Goal: Contribute content: Add original content to the website for others to see

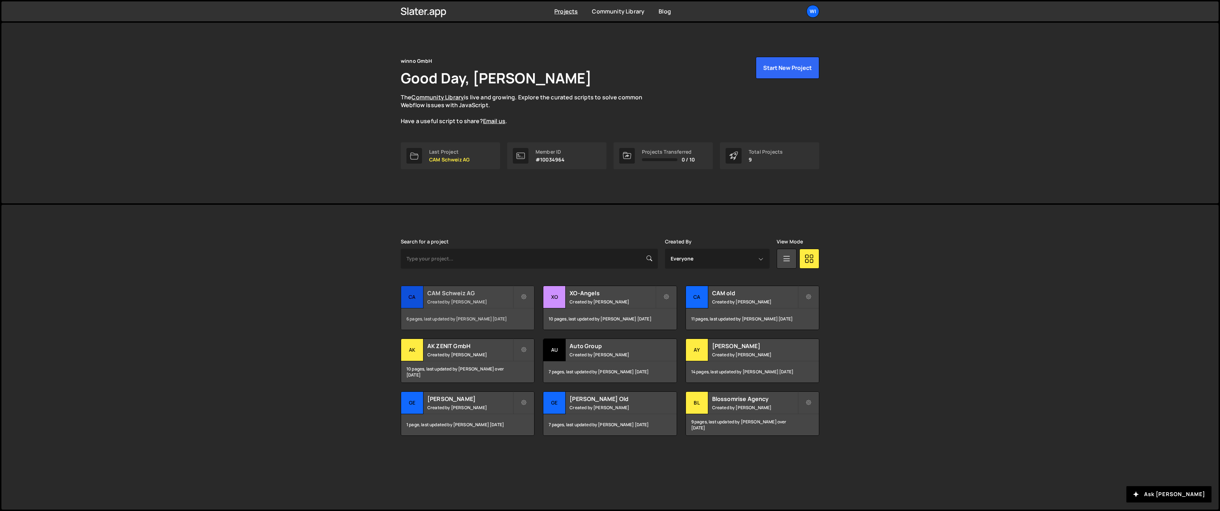
click at [474, 300] on small "Created by [PERSON_NAME]" at bounding box center [469, 302] width 85 height 6
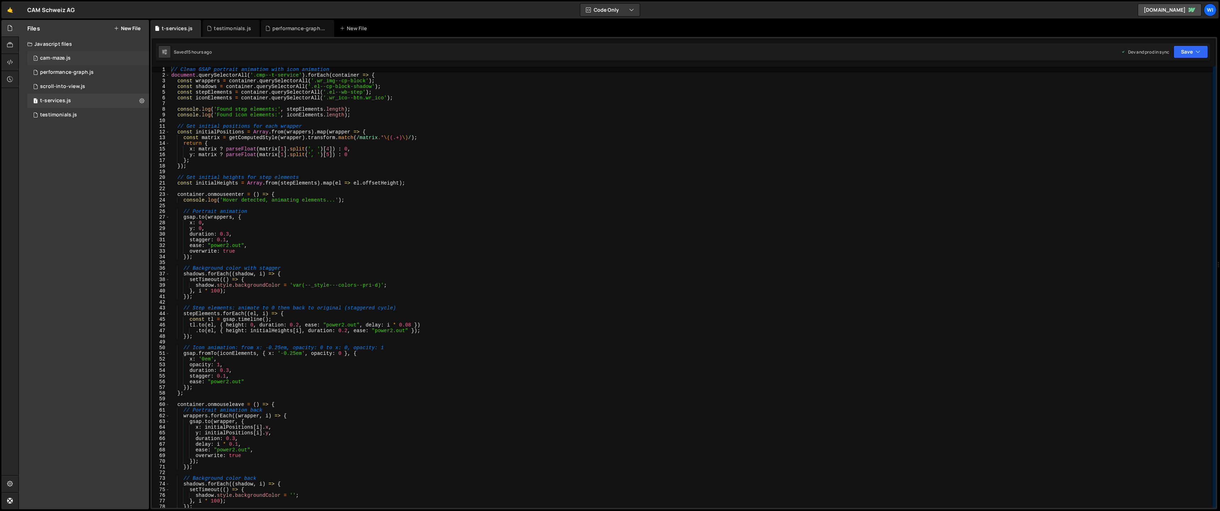
click at [87, 56] on div "1 cam-maze.js 0" at bounding box center [88, 58] width 122 height 14
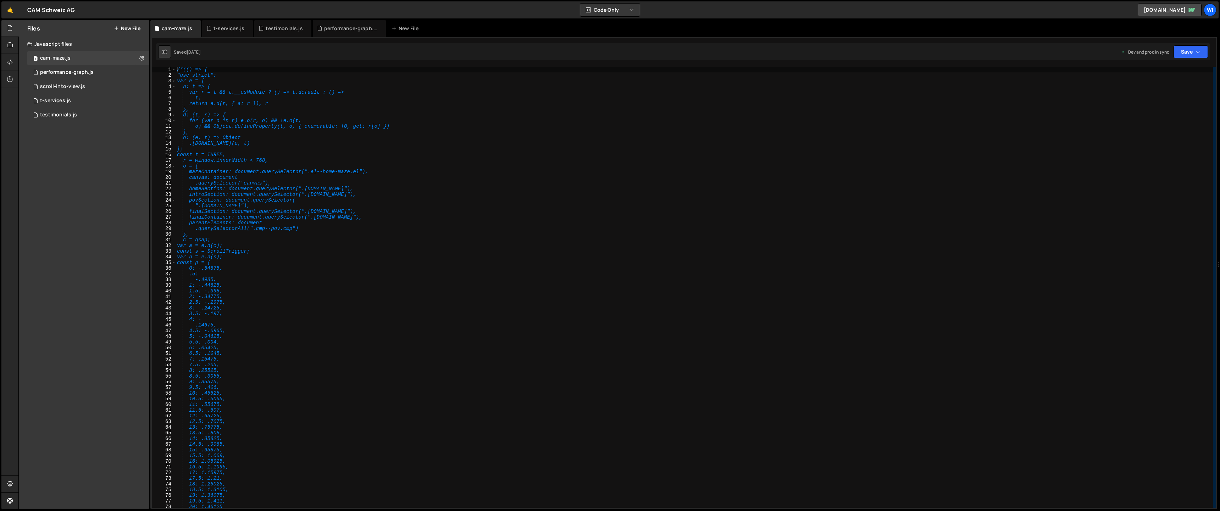
click at [121, 27] on button "New File" at bounding box center [127, 29] width 27 height 6
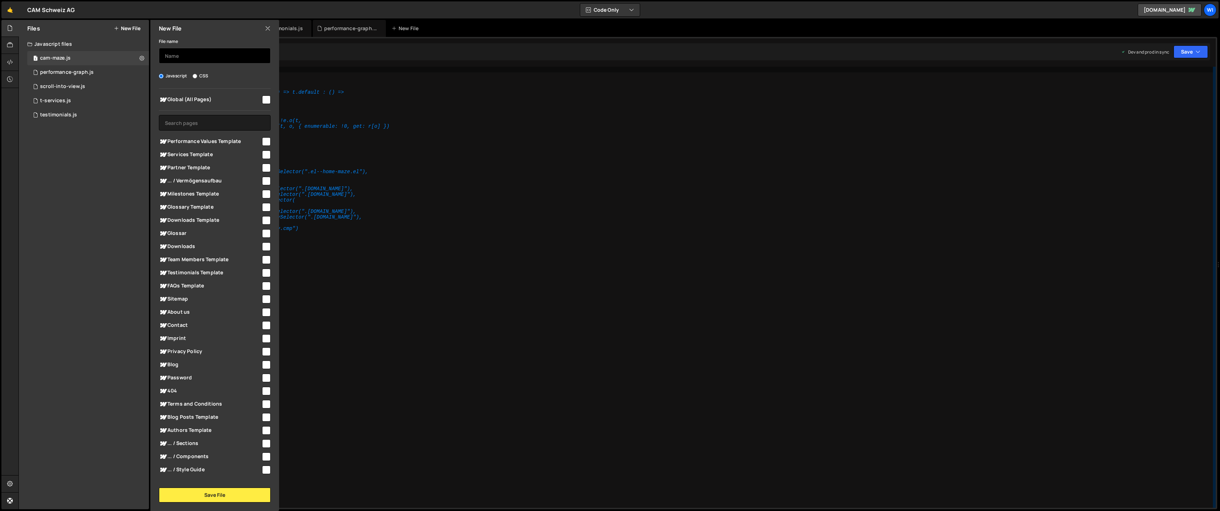
click at [195, 52] on input "text" at bounding box center [215, 56] width 112 height 16
type input "language-switcher"
click at [263, 99] on input "checkbox" at bounding box center [266, 99] width 9 height 9
checkbox input "true"
click at [209, 497] on button "Save File" at bounding box center [215, 494] width 112 height 15
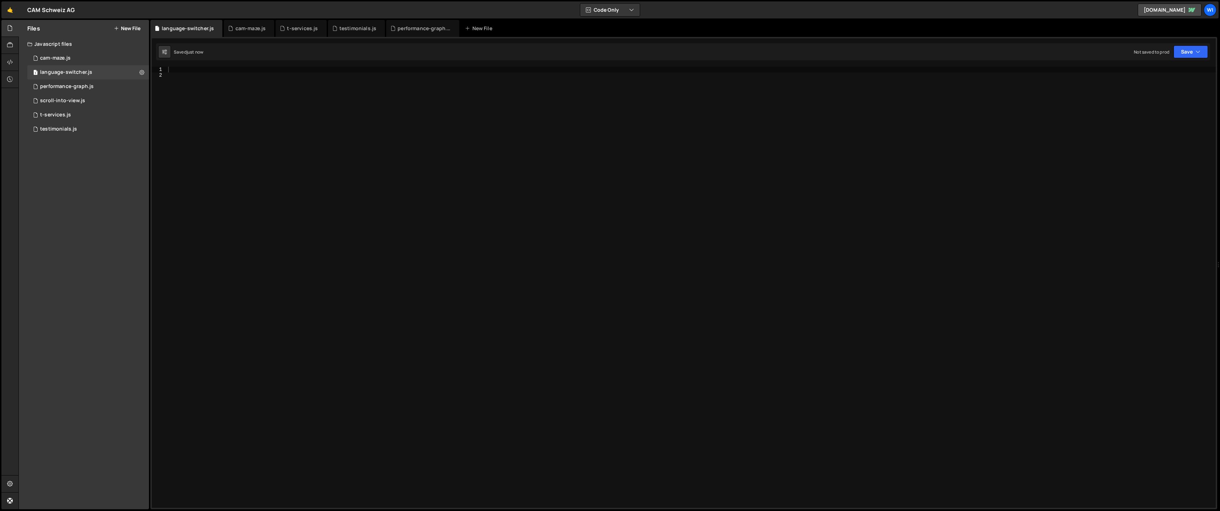
click at [293, 196] on div at bounding box center [691, 293] width 1049 height 452
paste textarea "}"
type textarea "}"
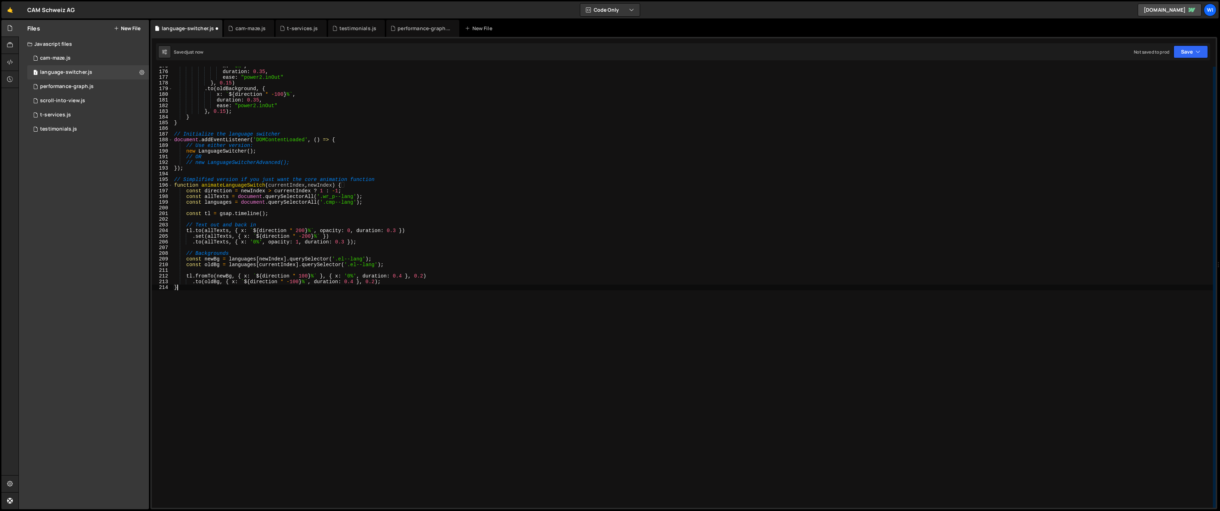
scroll to position [985, 0]
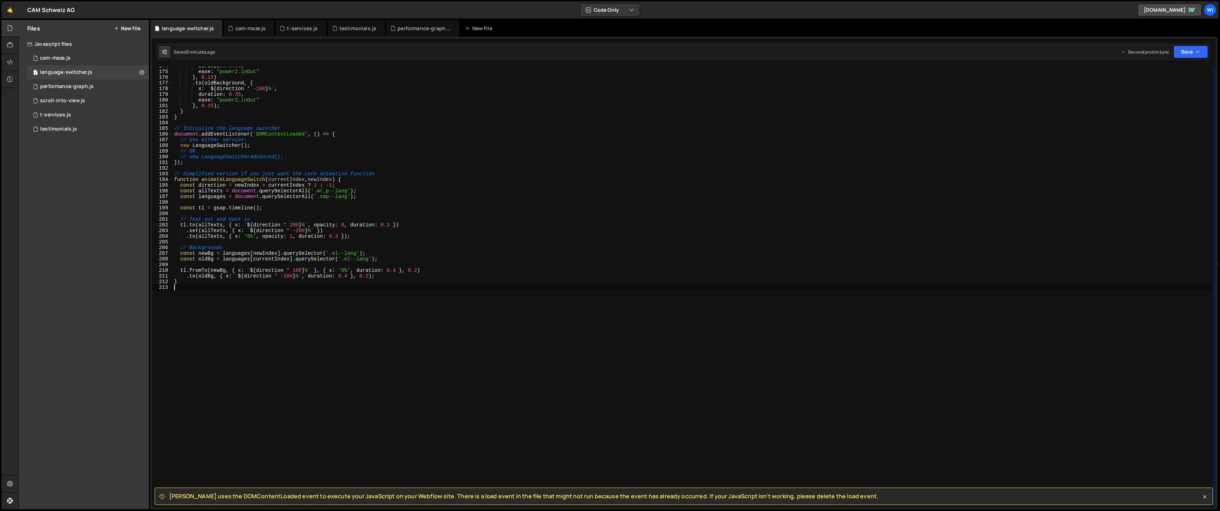
click at [422, 300] on div "duration : 0.35 , ease : "power2.inOut" } , 0.15 ) . to ( oldBackground , { x :…" at bounding box center [693, 289] width 1040 height 452
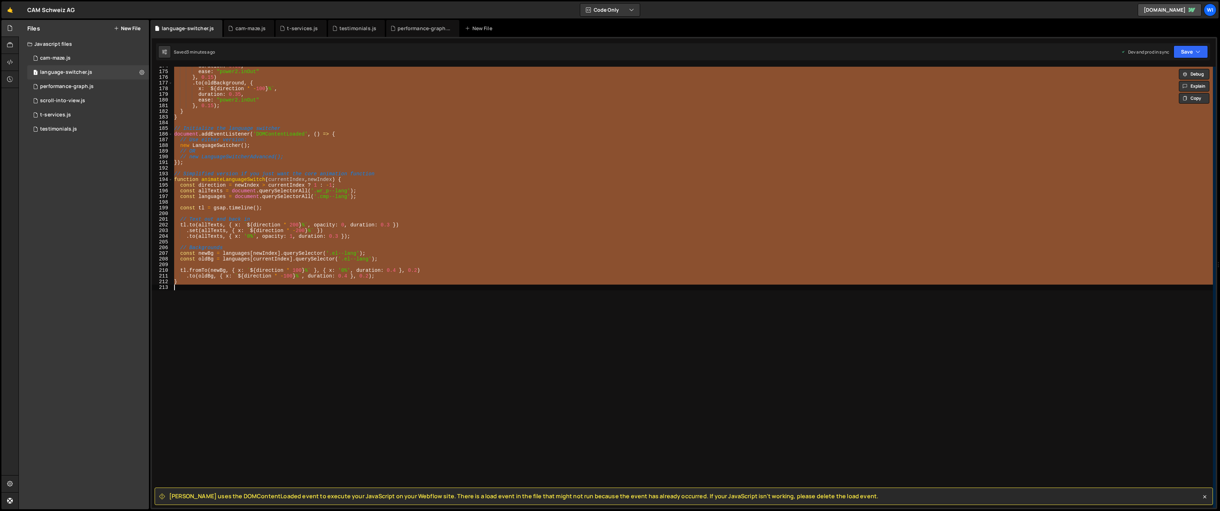
paste textarea
type textarea "}"
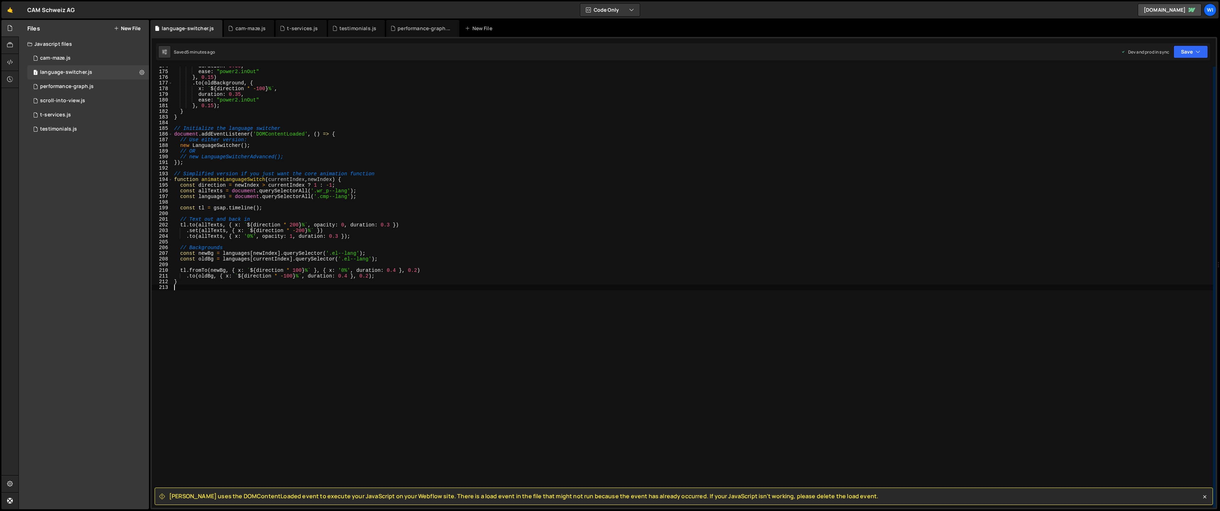
click at [648, 211] on div "duration : 0.35 , ease : "power2.inOut" } , 0.15 ) . to ( oldBackground , { x :…" at bounding box center [693, 289] width 1040 height 452
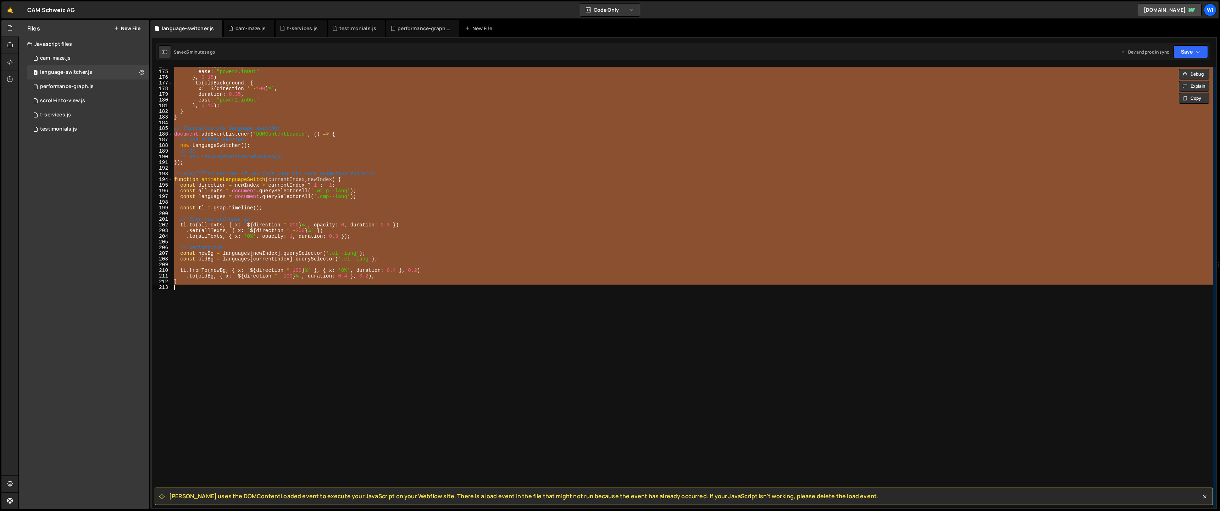
paste textarea ");"
type textarea "});"
